Goal: Task Accomplishment & Management: Complete application form

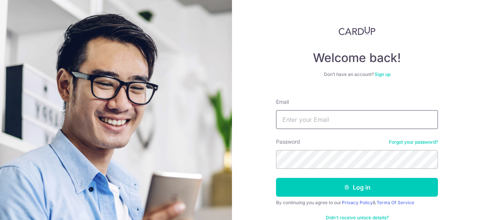
click at [332, 121] on input "Email" at bounding box center [357, 119] width 162 height 19
type input "[EMAIL_ADDRESS][DOMAIN_NAME]"
click at [276, 178] on button "Log in" at bounding box center [357, 187] width 162 height 19
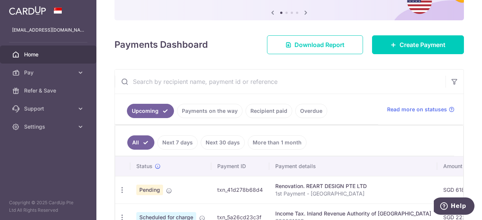
scroll to position [75, 0]
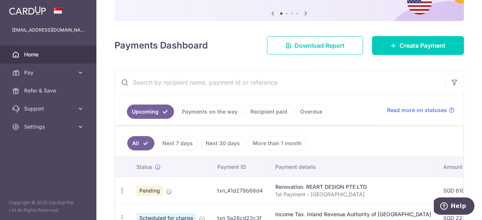
click at [217, 110] on link "Payments on the way" at bounding box center [210, 112] width 66 height 14
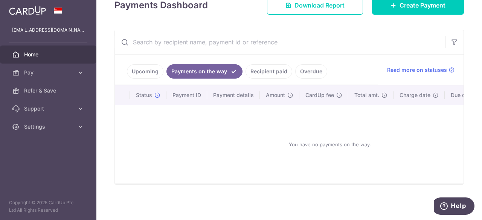
click at [266, 72] on link "Recipient paid" at bounding box center [269, 71] width 47 height 14
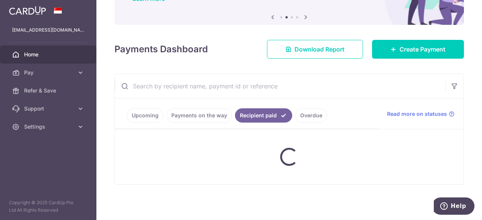
scroll to position [94, 0]
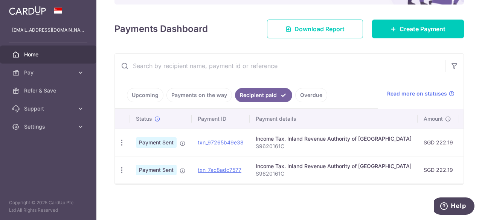
click at [307, 95] on link "Overdue" at bounding box center [311, 95] width 32 height 14
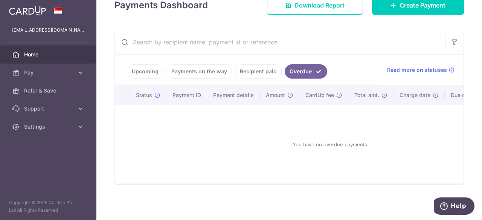
click at [189, 73] on link "Payments on the way" at bounding box center [200, 71] width 66 height 14
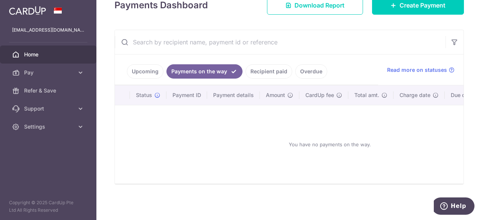
click at [145, 68] on link "Upcoming" at bounding box center [145, 71] width 37 height 14
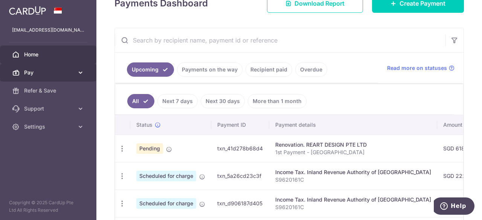
click at [75, 76] on link "Pay" at bounding box center [48, 73] width 96 height 18
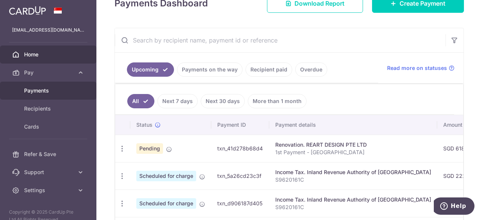
click at [59, 90] on span "Payments" at bounding box center [49, 91] width 50 height 8
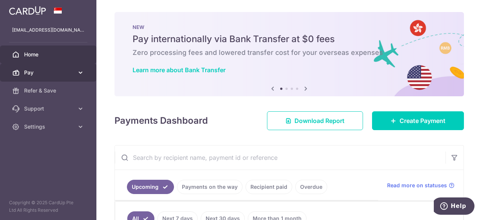
click at [60, 70] on span "Pay" at bounding box center [49, 73] width 50 height 8
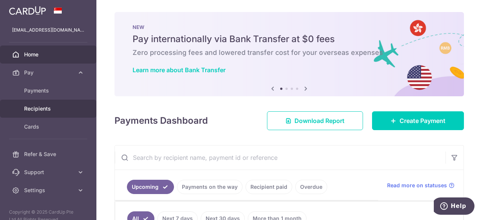
click at [57, 104] on link "Recipients" at bounding box center [48, 109] width 96 height 18
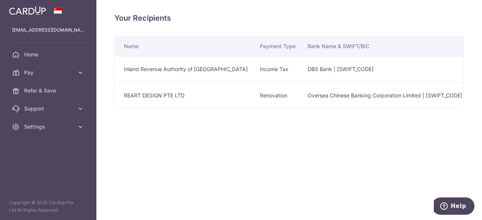
click at [211, 99] on td "REART DESIGN PTE LTD" at bounding box center [184, 96] width 139 height 26
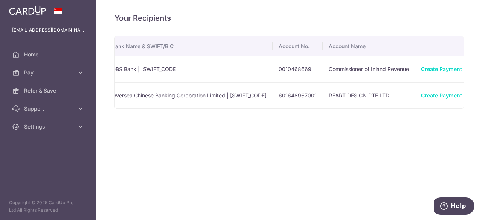
scroll to position [0, 206]
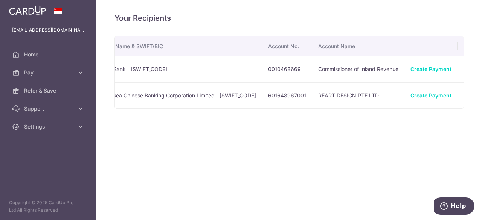
click at [343, 90] on td "REART DESIGN PTE LTD" at bounding box center [358, 96] width 92 height 26
click at [467, 95] on icon "button" at bounding box center [471, 96] width 8 height 8
click at [420, 135] on span "Linked Payments" at bounding box center [444, 135] width 48 height 8
click at [467, 96] on icon "button" at bounding box center [471, 96] width 8 height 8
click at [416, 129] on link "Linked Payments" at bounding box center [438, 134] width 78 height 18
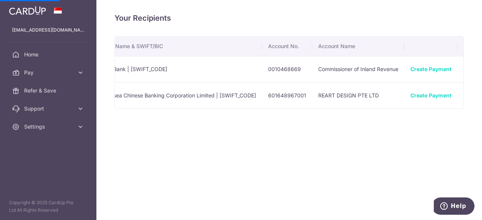
click at [467, 95] on icon "button" at bounding box center [471, 96] width 8 height 8
click at [420, 115] on span "View/Edit" at bounding box center [445, 116] width 51 height 9
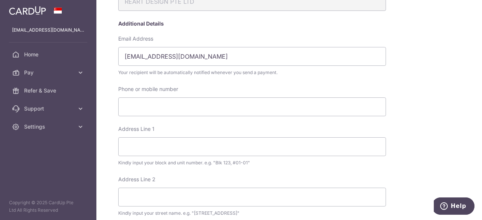
scroll to position [188, 0]
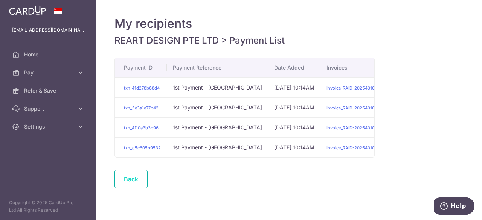
click at [124, 177] on link "Back" at bounding box center [131, 179] width 33 height 19
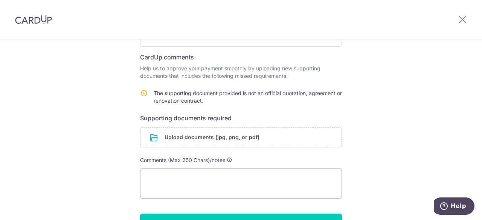
scroll to position [177, 0]
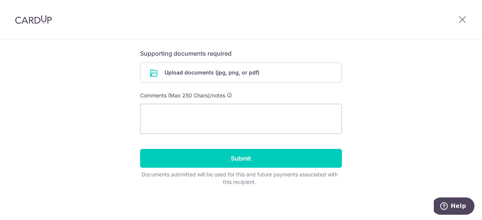
click at [90, 113] on div "Help us verify your payment Recipient details Recipient REART DESIGN PTE LTD Ba…" at bounding box center [241, 41] width 482 height 359
click at [190, 120] on textarea at bounding box center [241, 119] width 202 height 30
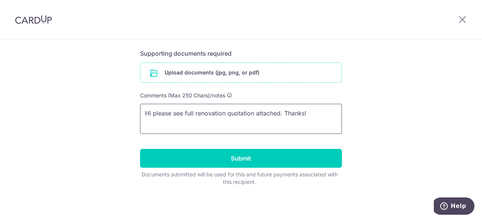
type textarea "Hi please see full renovation quotation attached. Thanks!"
click at [235, 68] on input "file" at bounding box center [241, 73] width 201 height 20
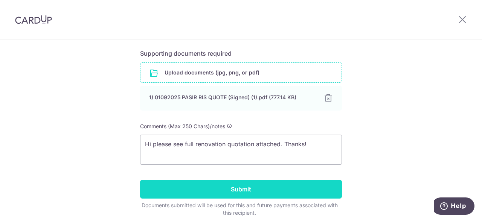
click at [217, 187] on input "Submit" at bounding box center [241, 189] width 202 height 19
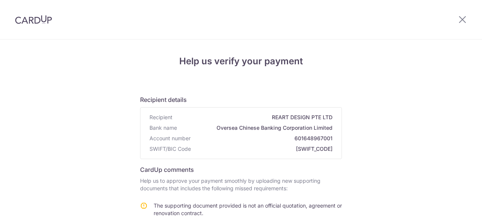
scroll to position [188, 0]
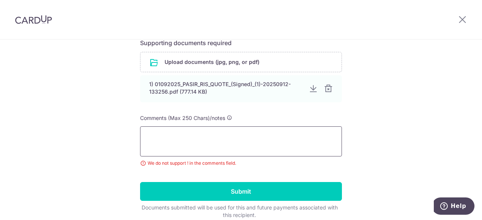
click at [204, 139] on textarea at bounding box center [241, 142] width 202 height 30
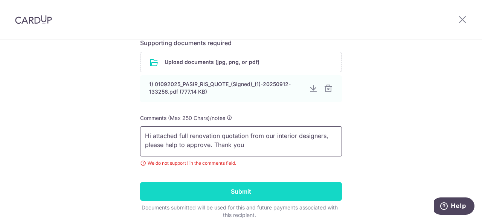
type textarea "Hi attached full renovation quotation from our interior designers, please help …"
click at [246, 188] on input "Submit" at bounding box center [241, 191] width 202 height 19
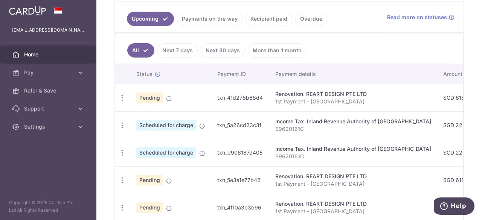
scroll to position [113, 0]
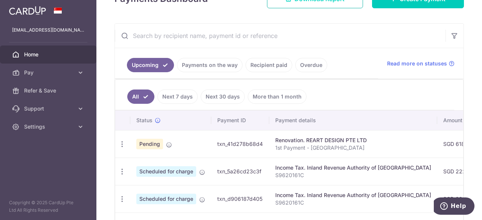
scroll to position [197, 0]
